Goal: Transaction & Acquisition: Purchase product/service

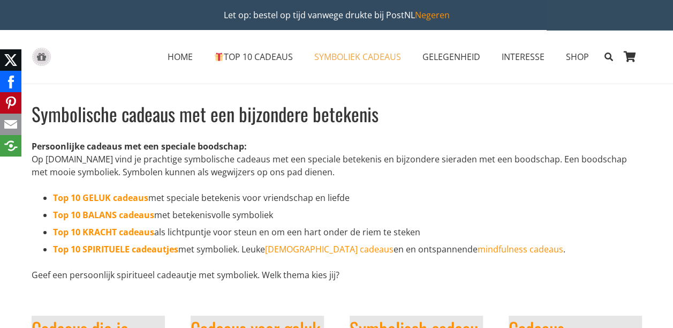
drag, startPoint x: 672, startPoint y: 57, endPoint x: 680, endPoint y: 85, distance: 28.3
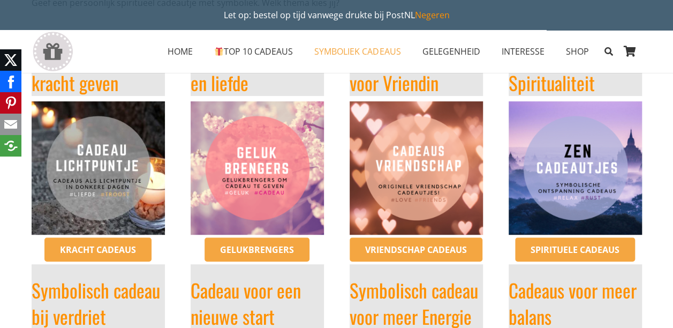
scroll to position [270, 0]
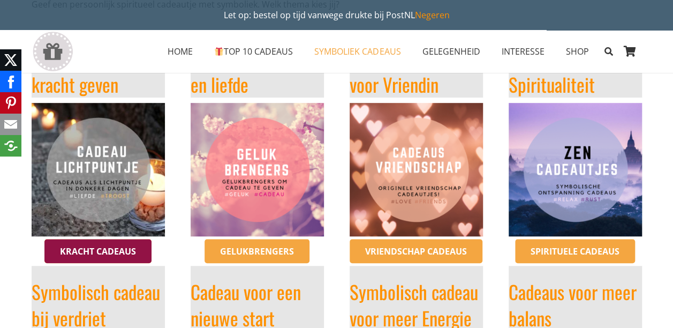
click at [95, 252] on span "Kracht cadeaus" at bounding box center [98, 251] width 76 height 12
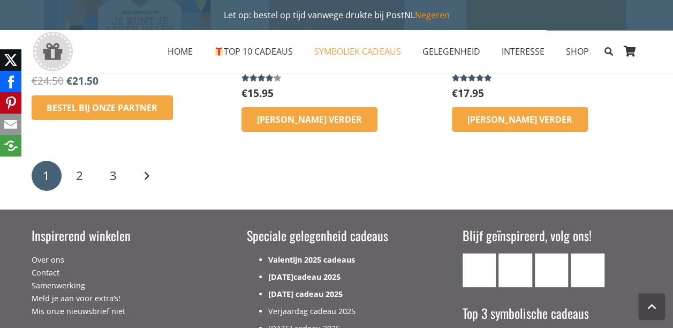
scroll to position [1837, 0]
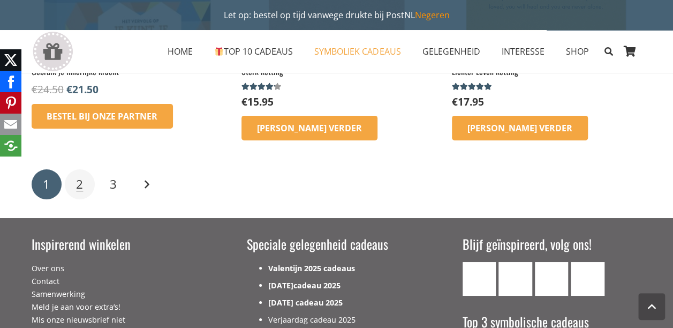
click at [79, 181] on span "2" at bounding box center [79, 184] width 7 height 17
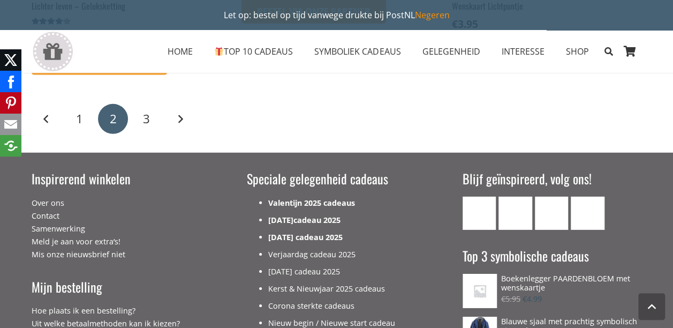
scroll to position [1550, 0]
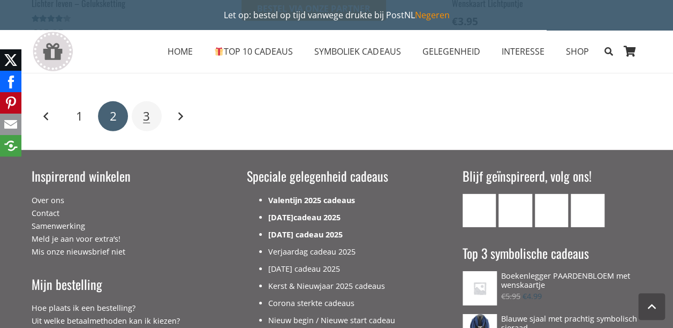
click at [143, 124] on link "3" at bounding box center [147, 116] width 30 height 30
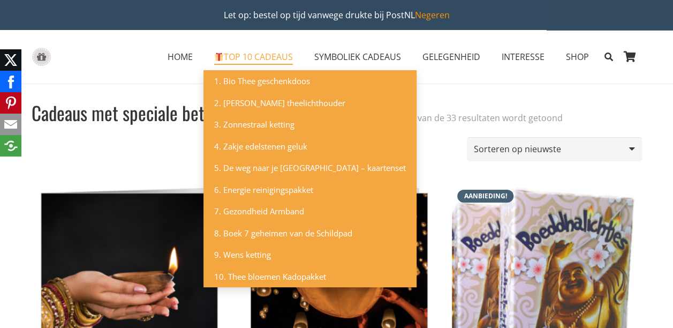
click at [227, 54] on span "TOP 10 CADEAUS" at bounding box center [253, 57] width 79 height 12
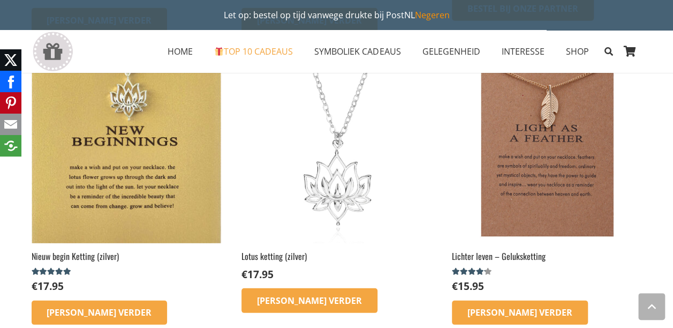
scroll to position [1396, 0]
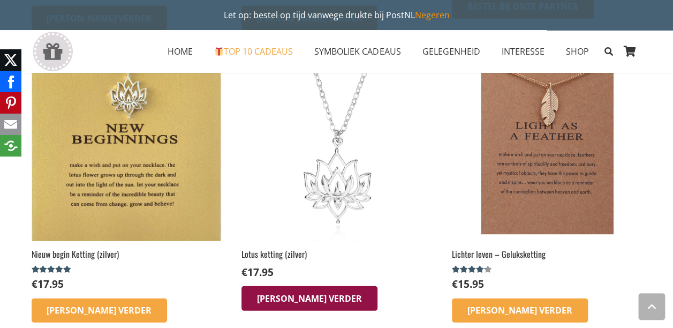
click at [286, 310] on link "[PERSON_NAME] verder" at bounding box center [309, 298] width 136 height 25
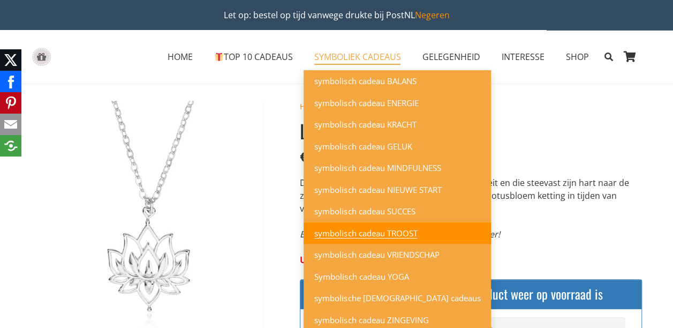
click at [387, 234] on span "symbolisch cadeau TROOST" at bounding box center [365, 232] width 103 height 11
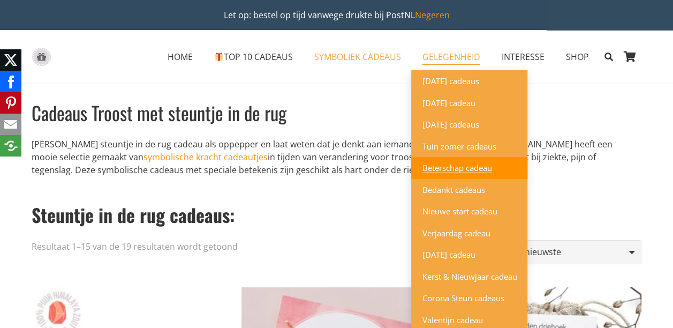
click at [470, 178] on link "Beterschap cadeau" at bounding box center [469, 168] width 116 height 22
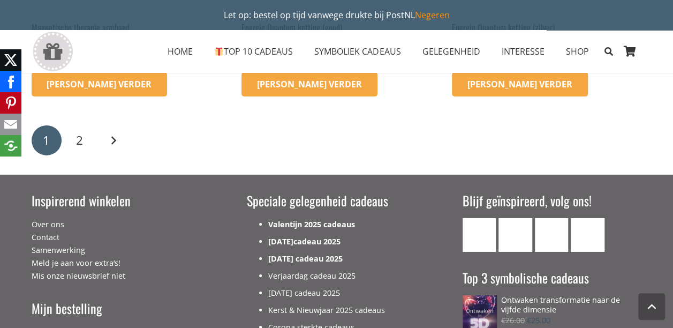
scroll to position [1724, 0]
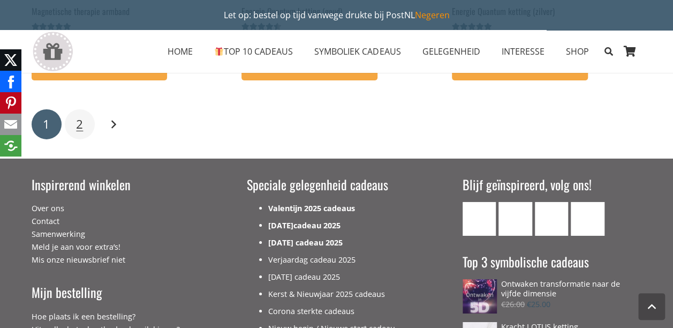
click at [79, 136] on link "2" at bounding box center [80, 124] width 30 height 30
